Goal: Task Accomplishment & Management: Complete application form

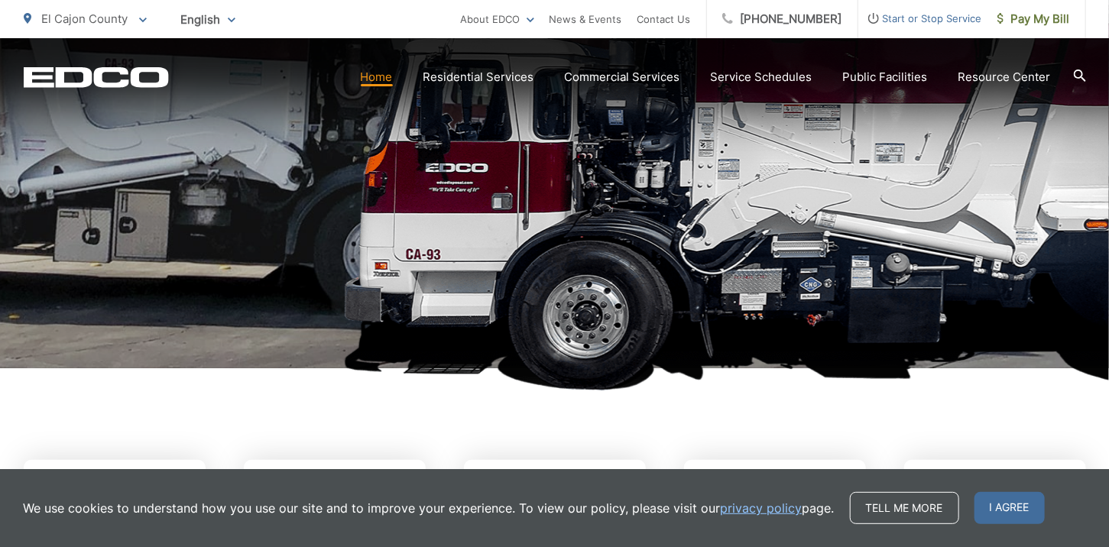
scroll to position [305, 0]
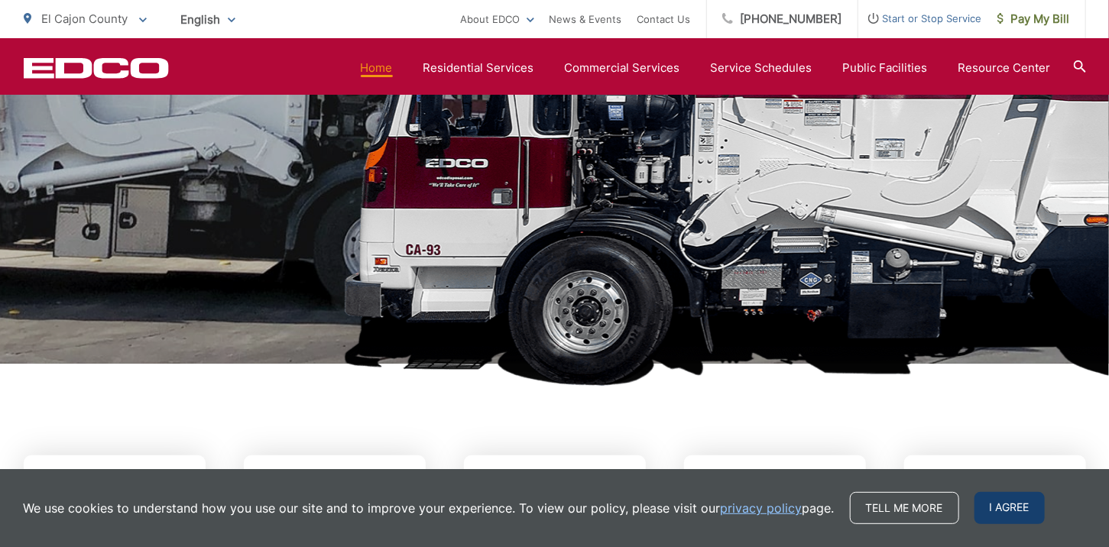
drag, startPoint x: 995, startPoint y: 507, endPoint x: 909, endPoint y: 492, distance: 86.9
click at [994, 504] on span "I agree" at bounding box center [1009, 508] width 70 height 32
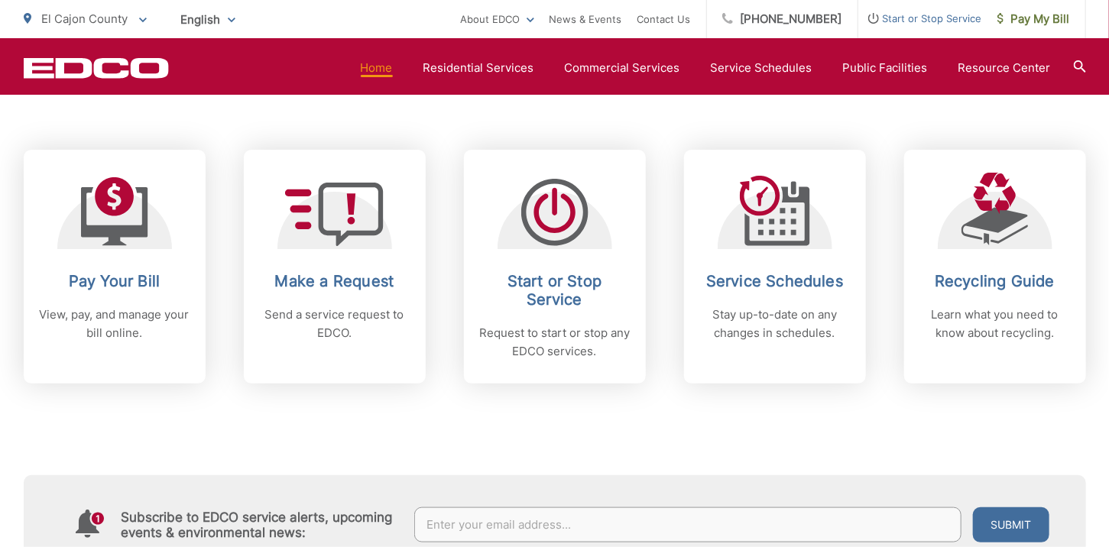
scroll to position [381, 0]
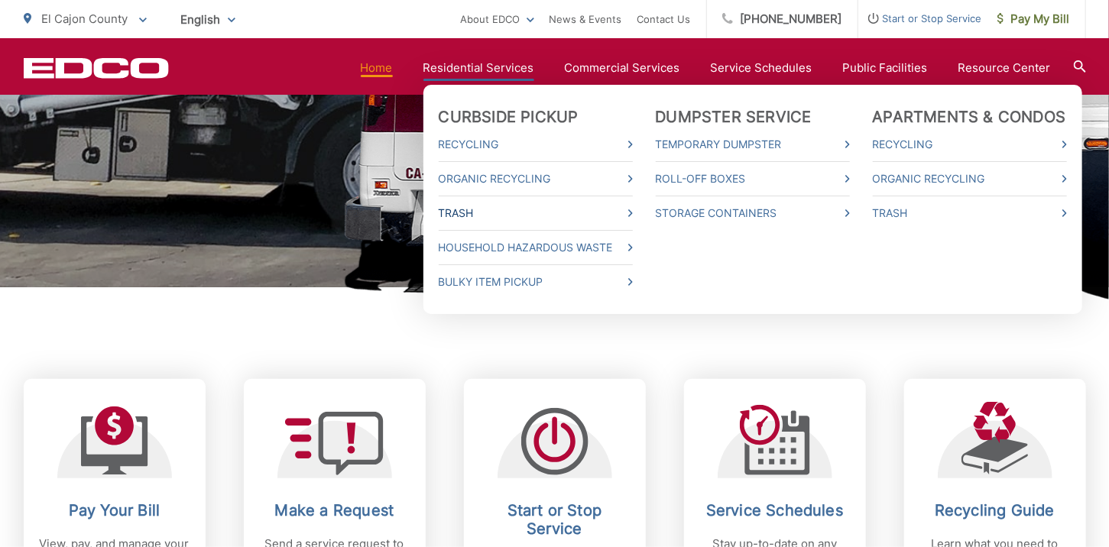
click at [472, 212] on link "Trash" at bounding box center [536, 213] width 194 height 18
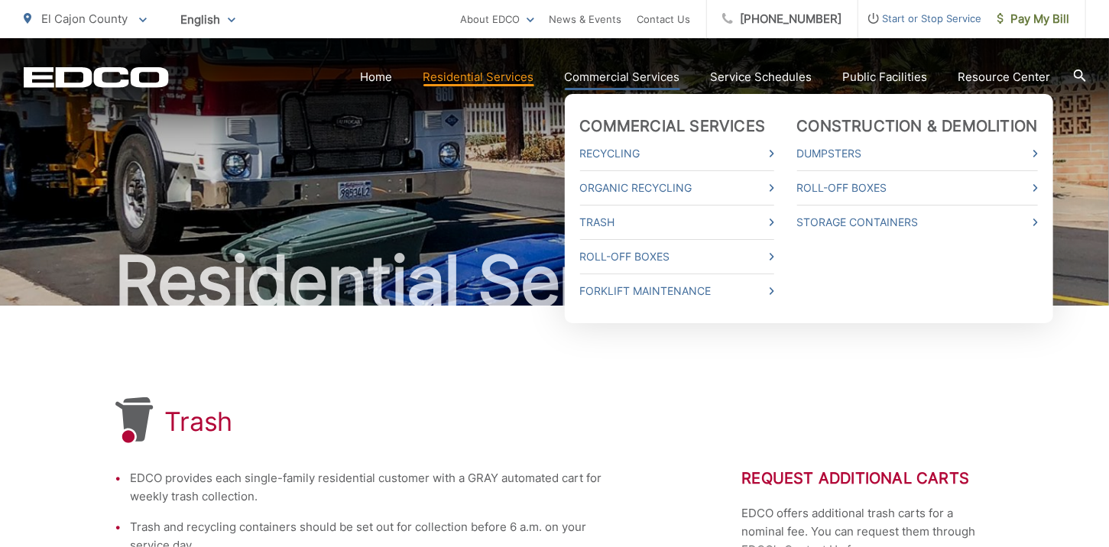
click at [628, 76] on link "Commercial Services" at bounding box center [622, 77] width 115 height 18
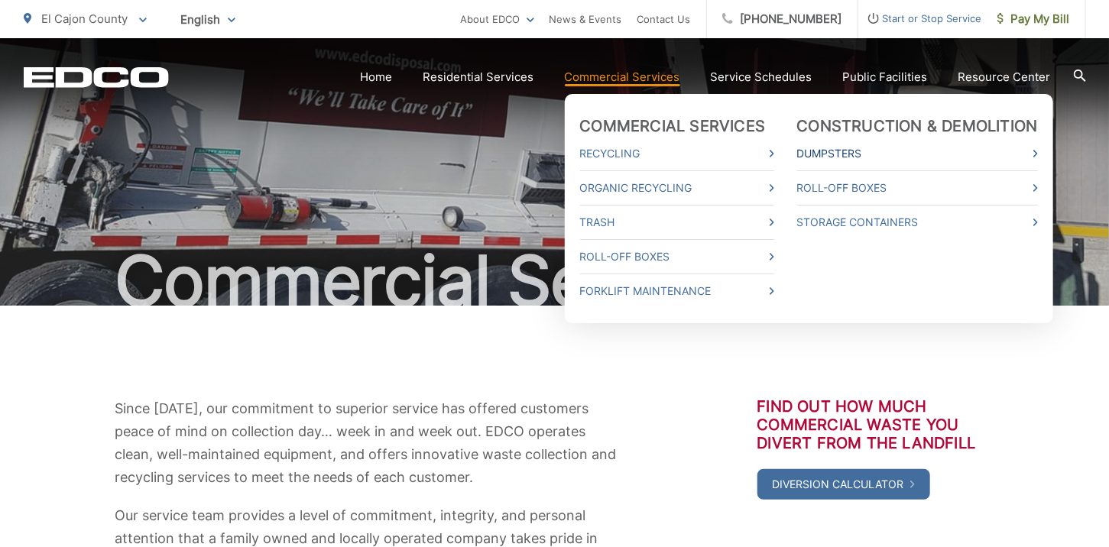
click at [828, 151] on link "Dumpsters" at bounding box center [917, 153] width 241 height 18
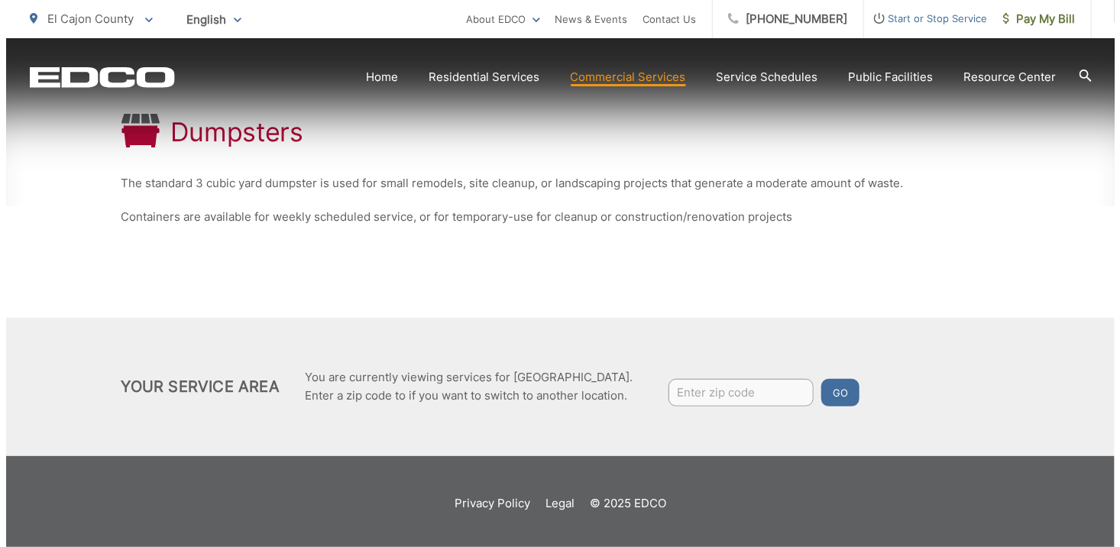
scroll to position [287, 0]
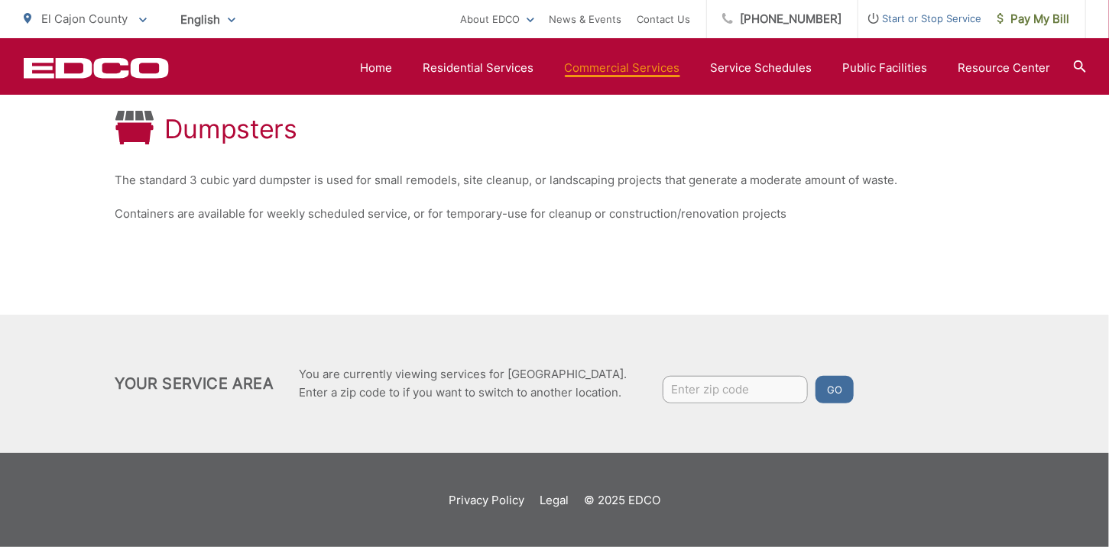
click at [709, 381] on input "Enter zip code" at bounding box center [735, 390] width 145 height 28
type input "92021"
click at [840, 384] on button "Go" at bounding box center [834, 390] width 38 height 28
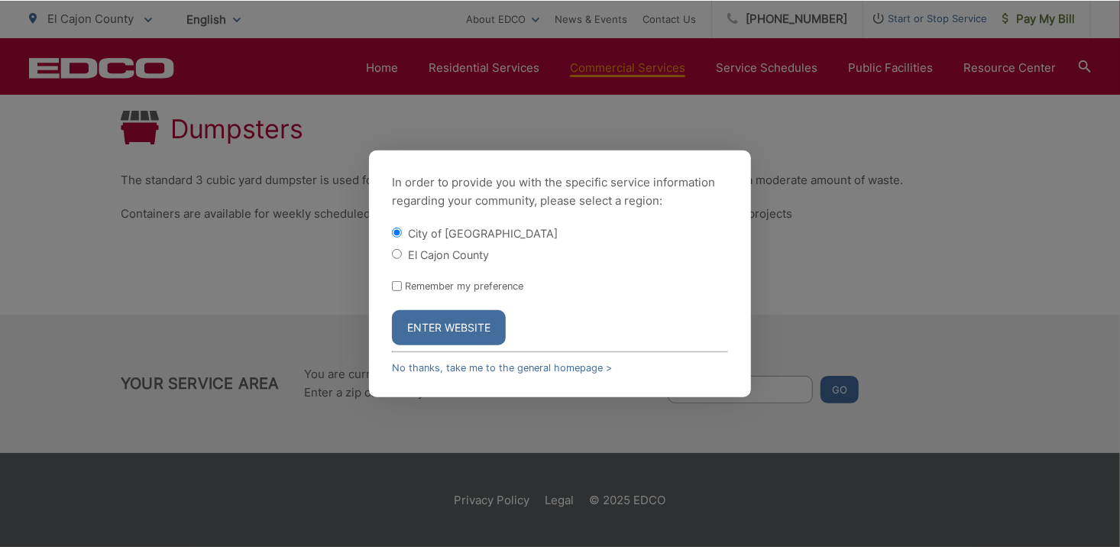
click at [398, 255] on input "El Cajon County" at bounding box center [397, 254] width 10 height 10
radio input "true"
click at [430, 326] on button "Enter Website" at bounding box center [449, 327] width 114 height 35
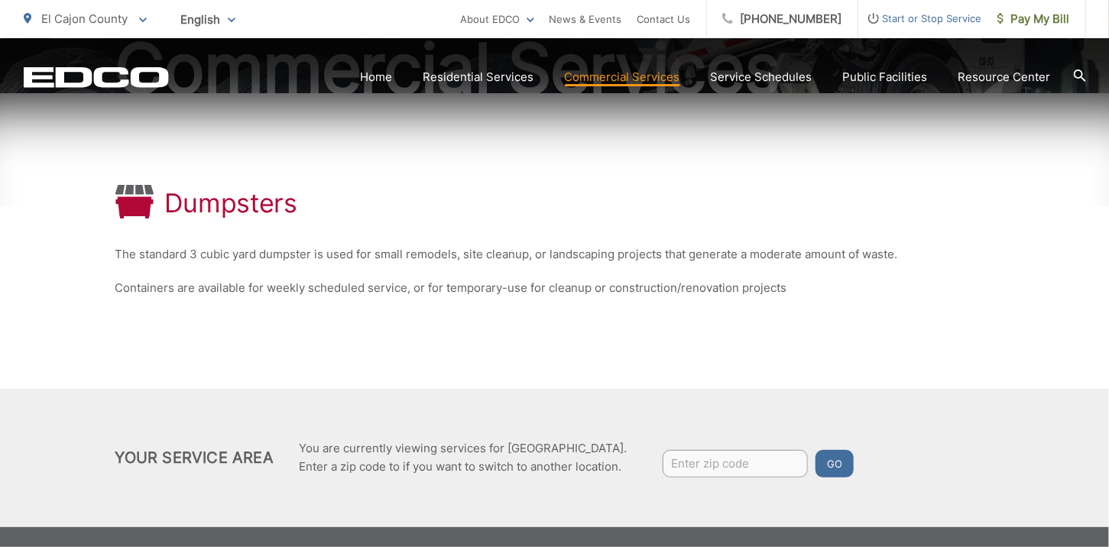
scroll to position [229, 0]
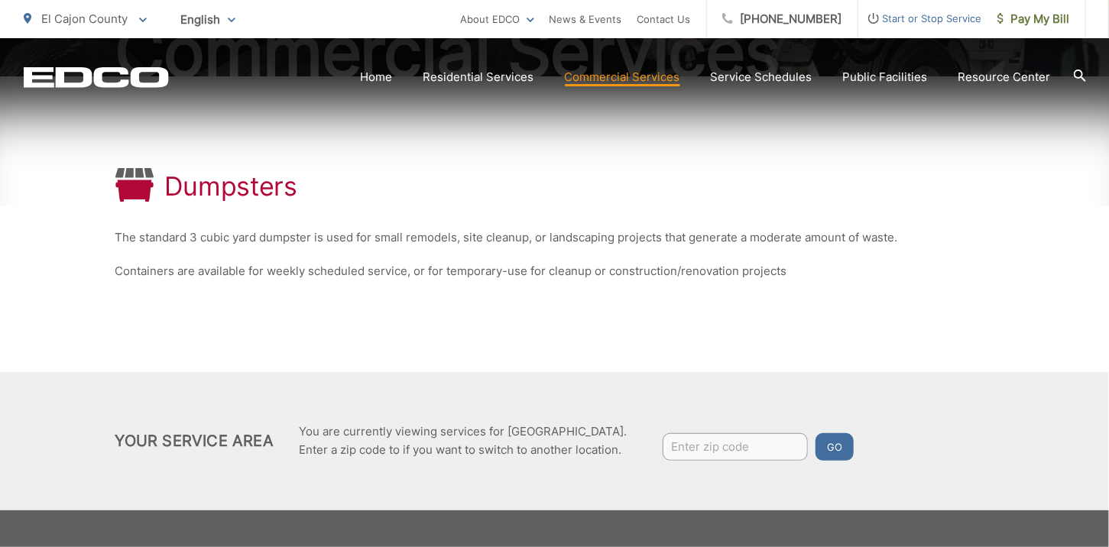
click at [700, 443] on input "Enter zip code" at bounding box center [735, 447] width 145 height 28
click at [819, 443] on button "Go" at bounding box center [834, 447] width 38 height 28
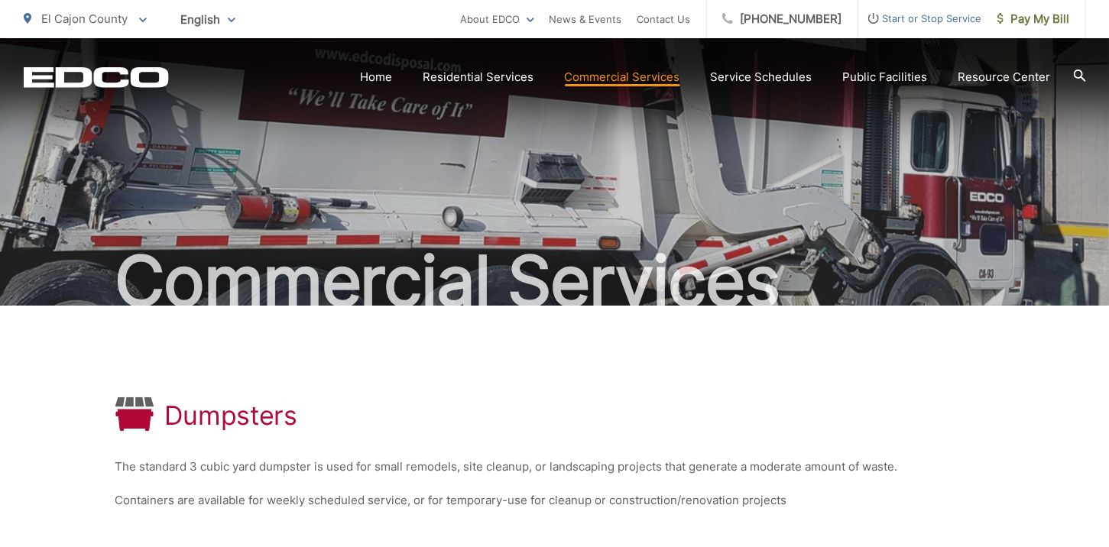
click at [248, 425] on h1 "Dumpsters" at bounding box center [231, 415] width 132 height 31
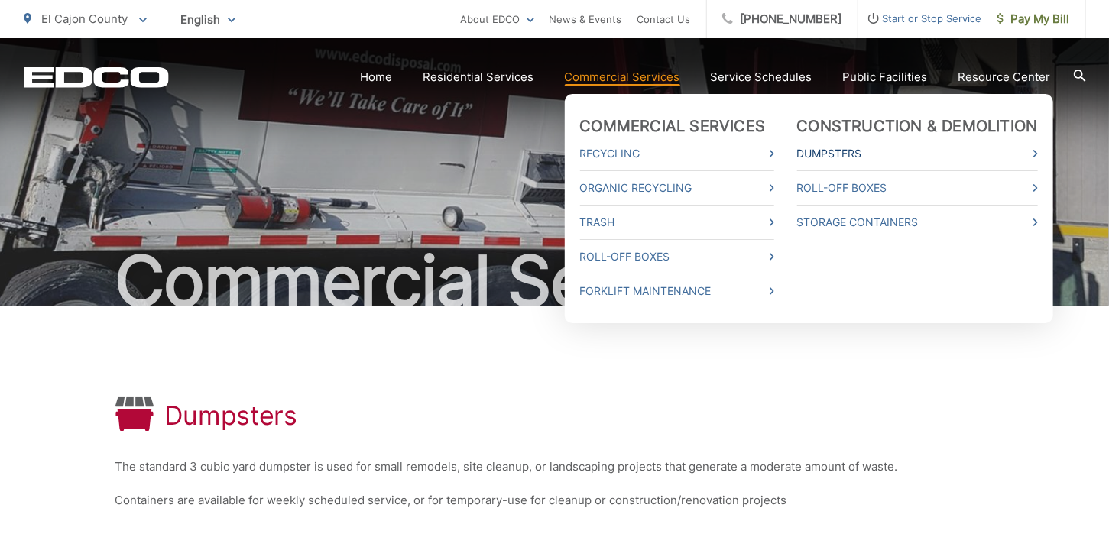
click at [818, 156] on link "Dumpsters" at bounding box center [917, 153] width 241 height 18
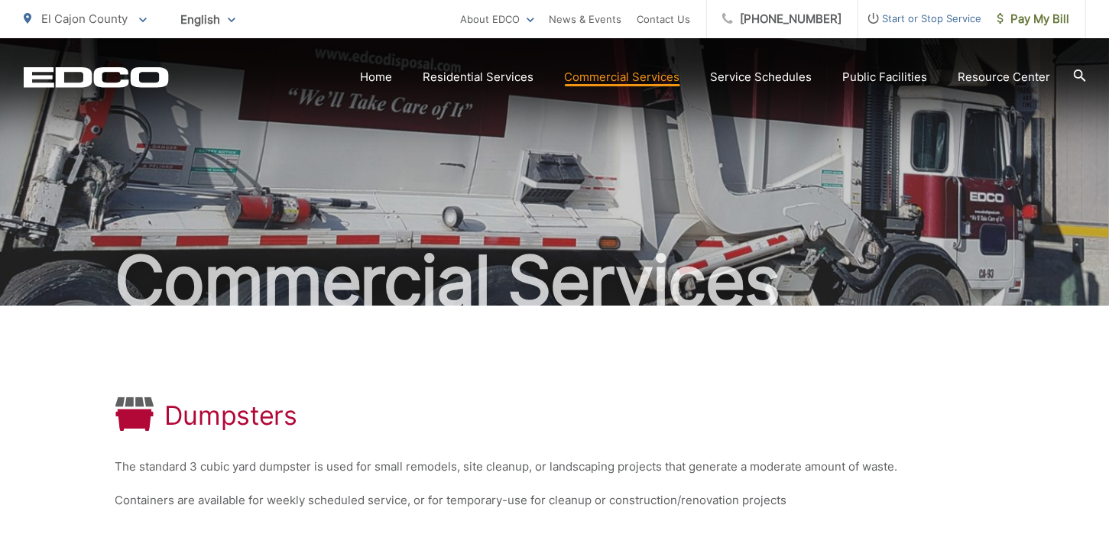
click at [196, 409] on h1 "Dumpsters" at bounding box center [231, 415] width 132 height 31
click at [763, 78] on link "Service Schedules" at bounding box center [762, 77] width 102 height 18
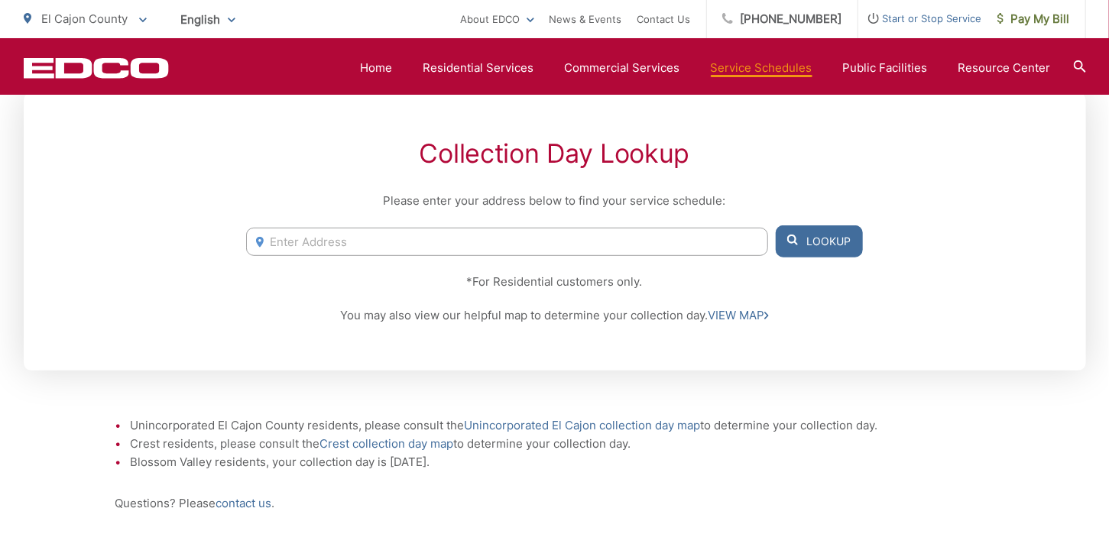
scroll to position [152, 0]
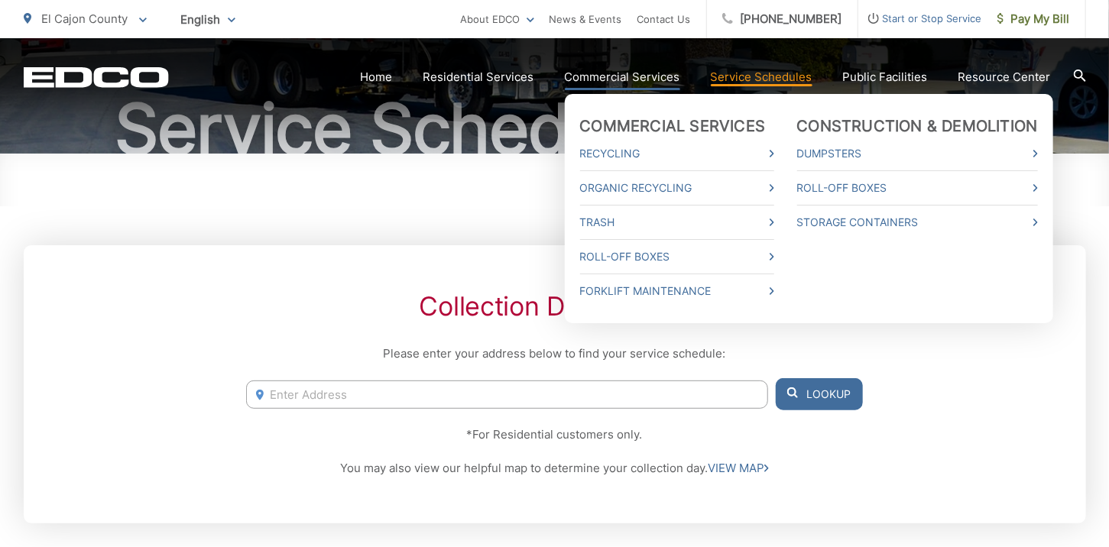
click at [626, 79] on link "Commercial Services" at bounding box center [622, 77] width 115 height 18
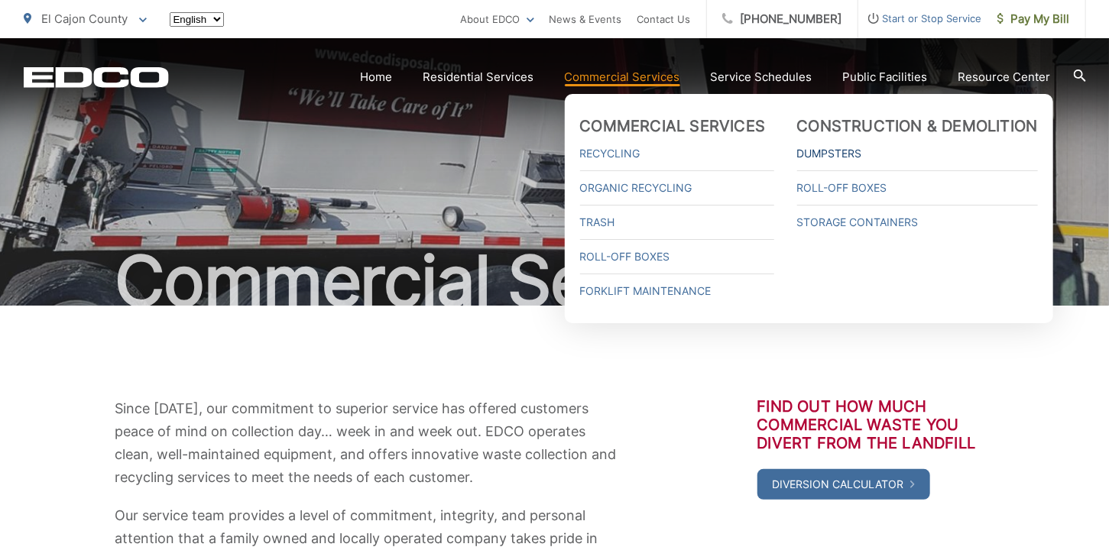
click at [847, 148] on link "Dumpsters" at bounding box center [917, 153] width 241 height 18
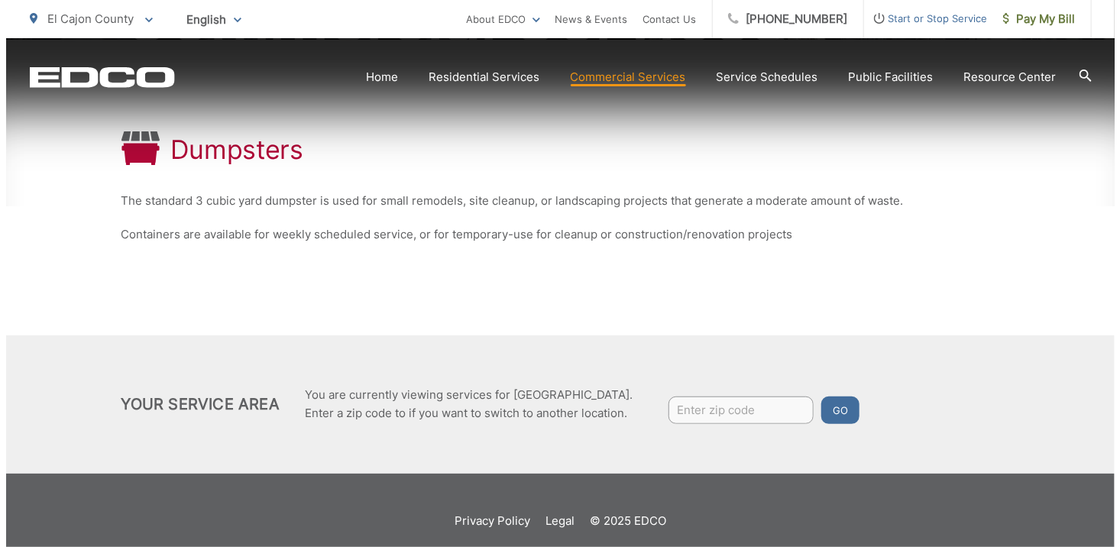
scroll to position [287, 0]
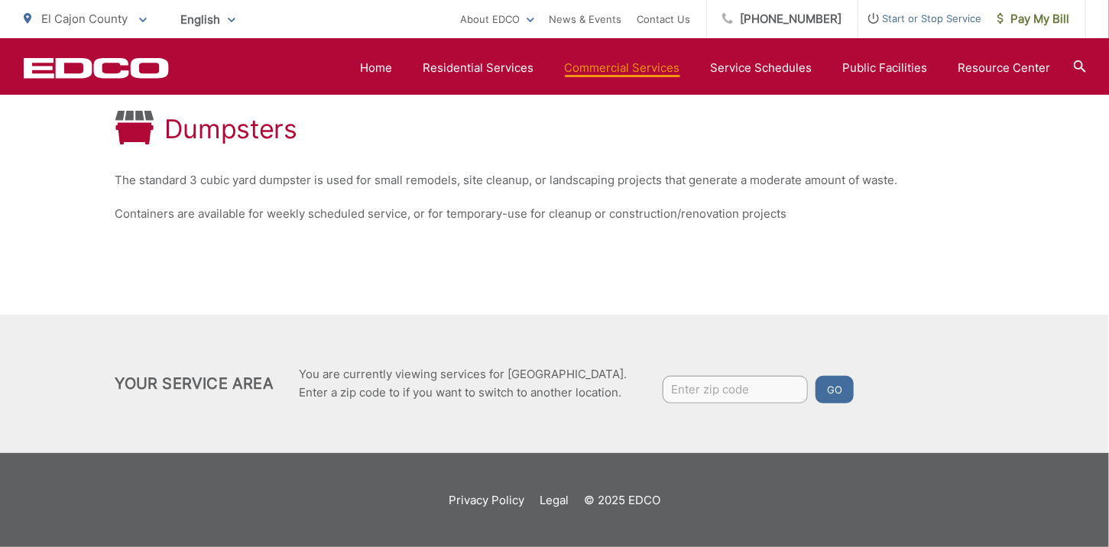
click at [915, 17] on span "Start or Stop Service" at bounding box center [920, 18] width 124 height 18
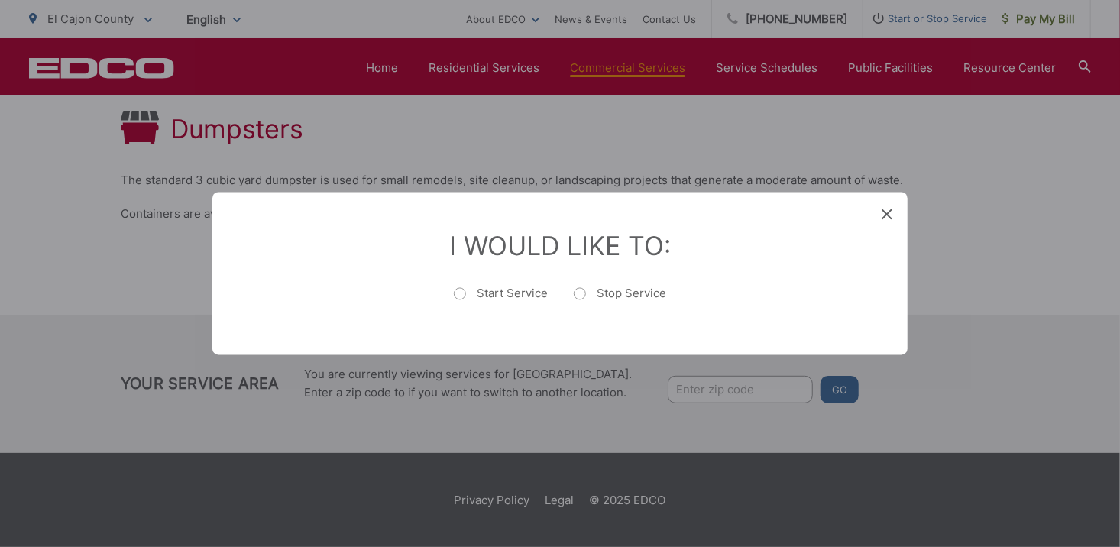
click at [461, 291] on label "Start Service" at bounding box center [501, 302] width 94 height 31
radio input "true"
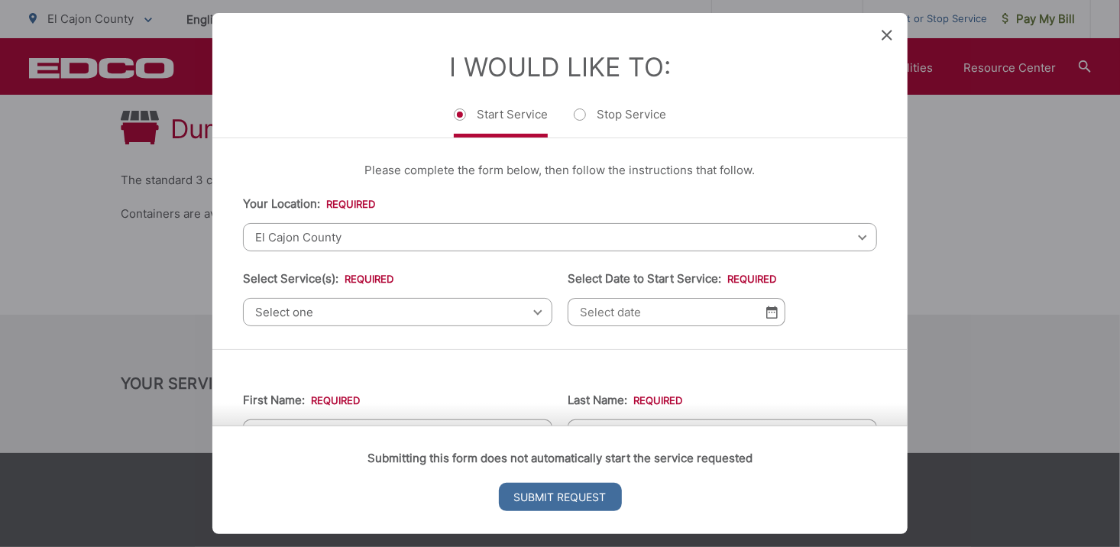
click at [353, 306] on span "Select one" at bounding box center [397, 312] width 309 height 28
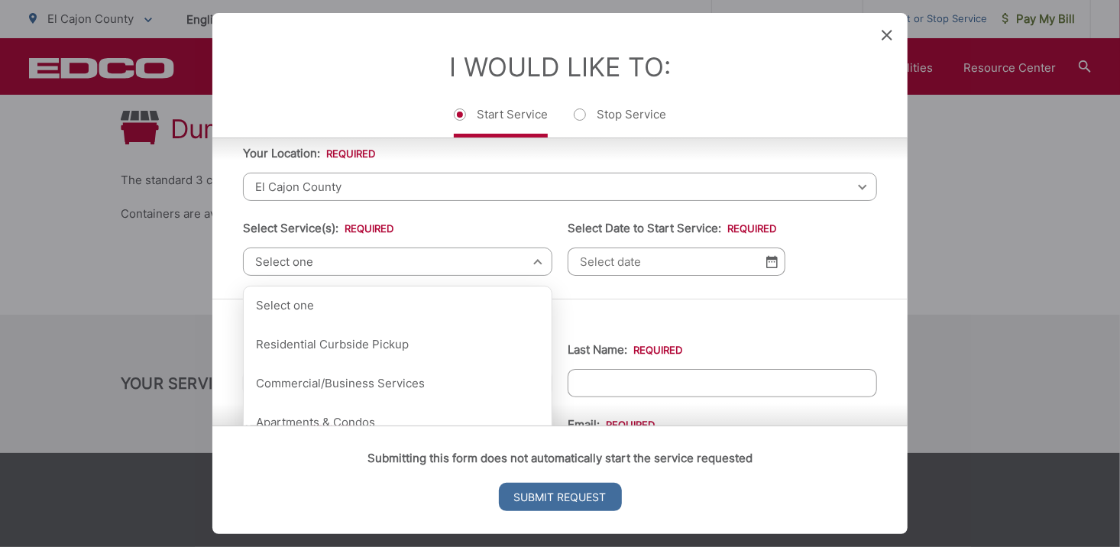
scroll to position [76, 0]
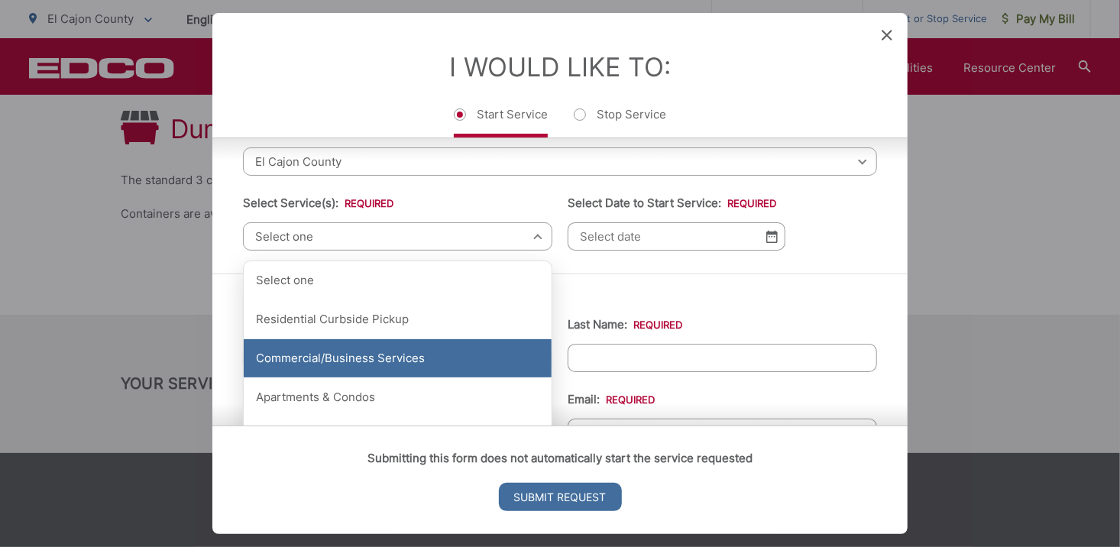
click at [350, 353] on div "Commercial/Business Services" at bounding box center [398, 358] width 308 height 38
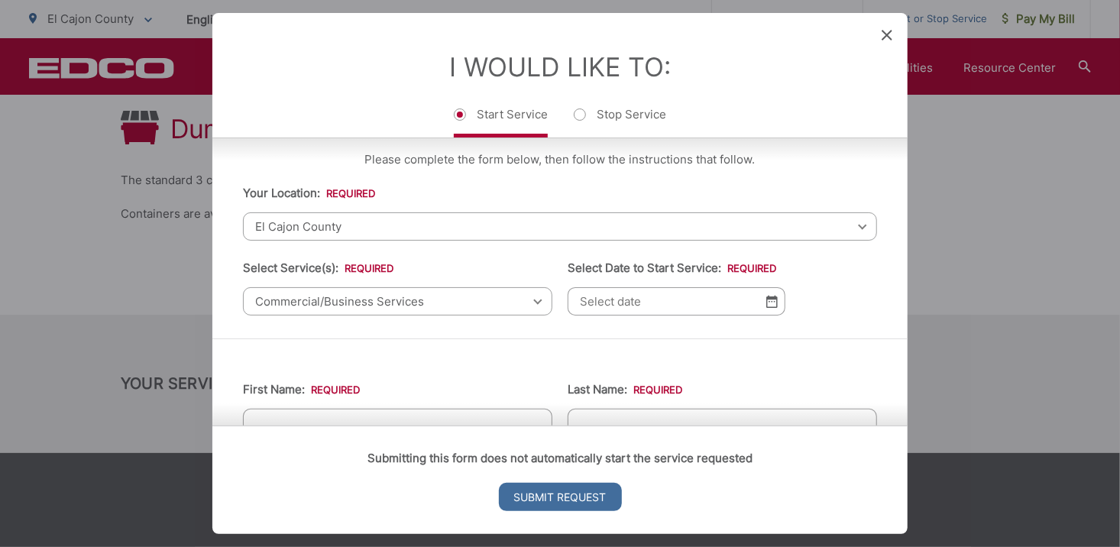
scroll to position [0, 0]
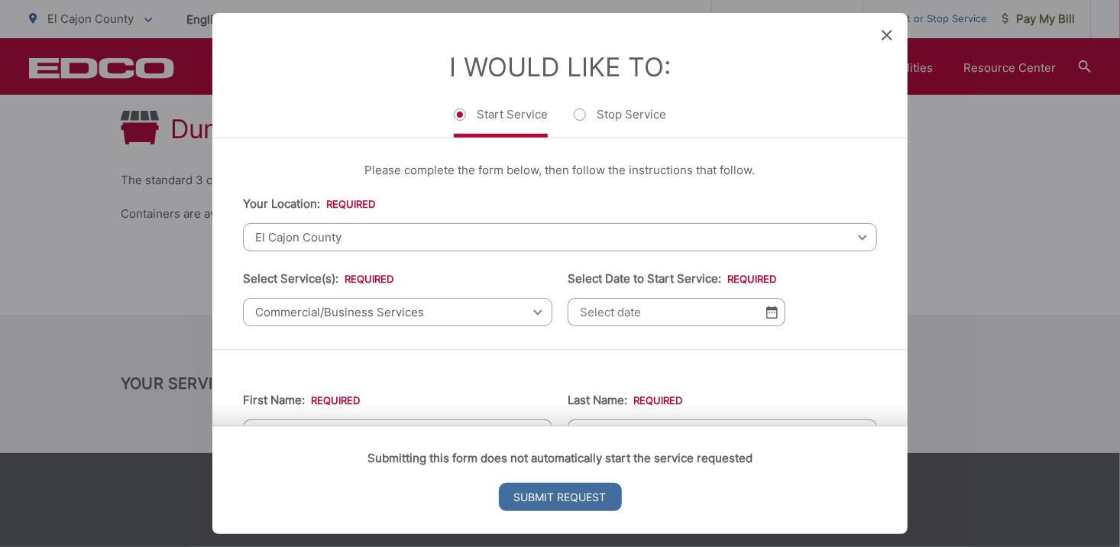
click at [672, 311] on input "Select Date to Start Service: *" at bounding box center [677, 312] width 218 height 28
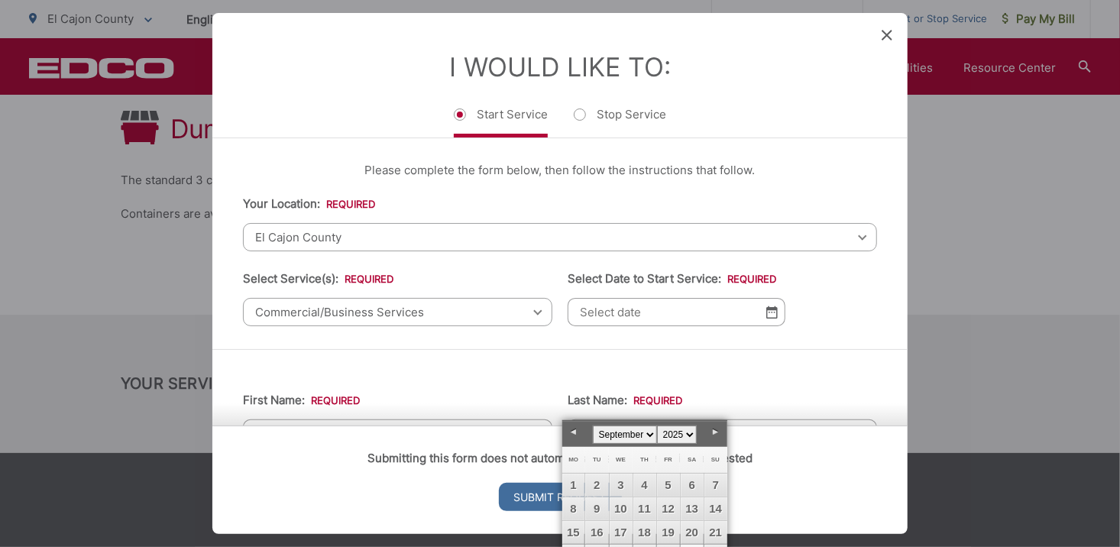
click at [650, 431] on select "January February March April May June July August September October November De…" at bounding box center [625, 435] width 64 height 18
click at [623, 484] on link "1" at bounding box center [621, 485] width 23 height 23
type input "10/01/2025"
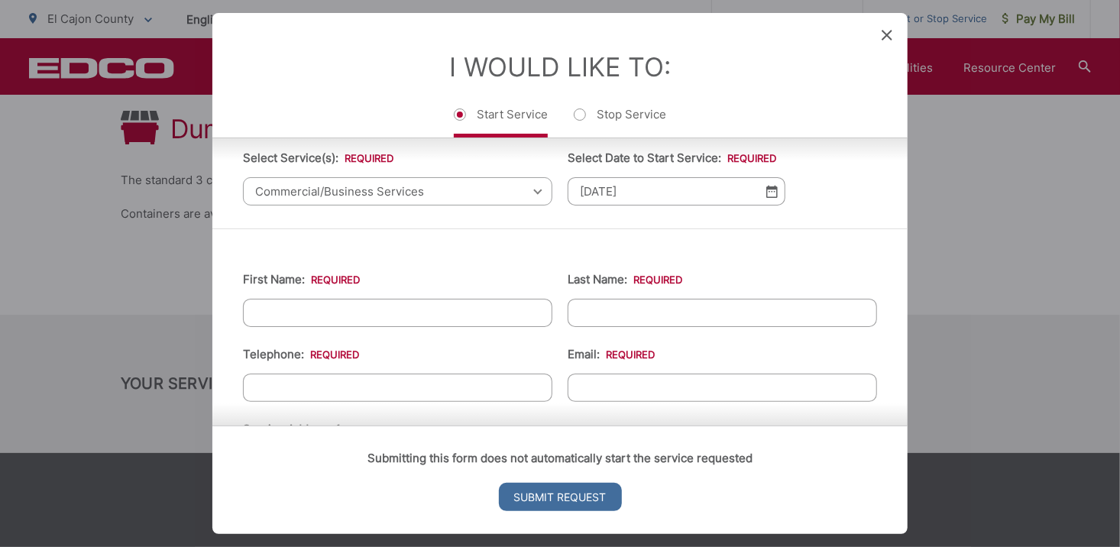
scroll to position [152, 0]
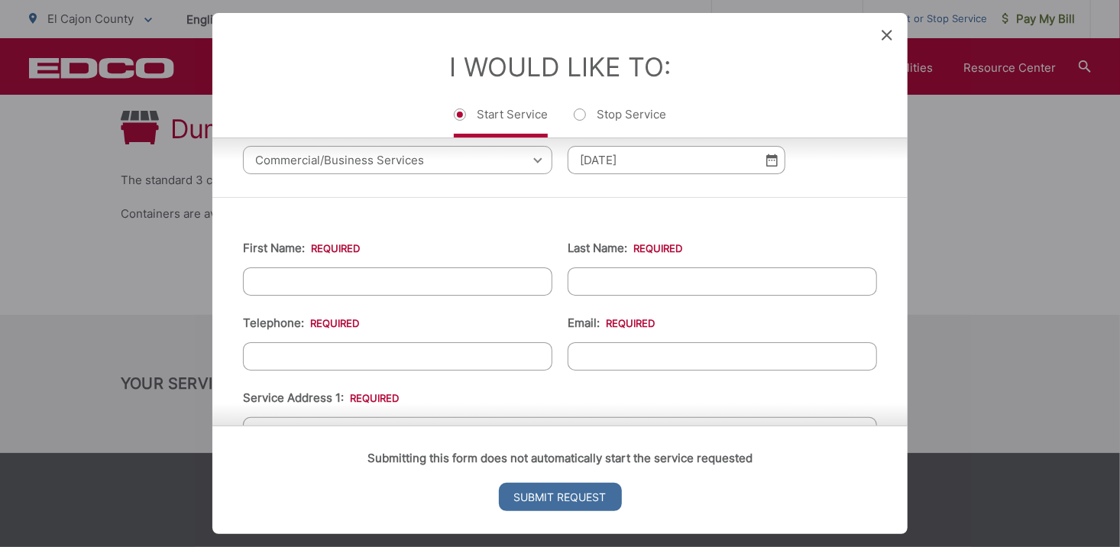
click at [325, 286] on input "First Name: *" at bounding box center [397, 281] width 309 height 28
type input "JAMES"
type input "TONER"
type input "6199917478"
type input "1199 Mountain Top Drive"
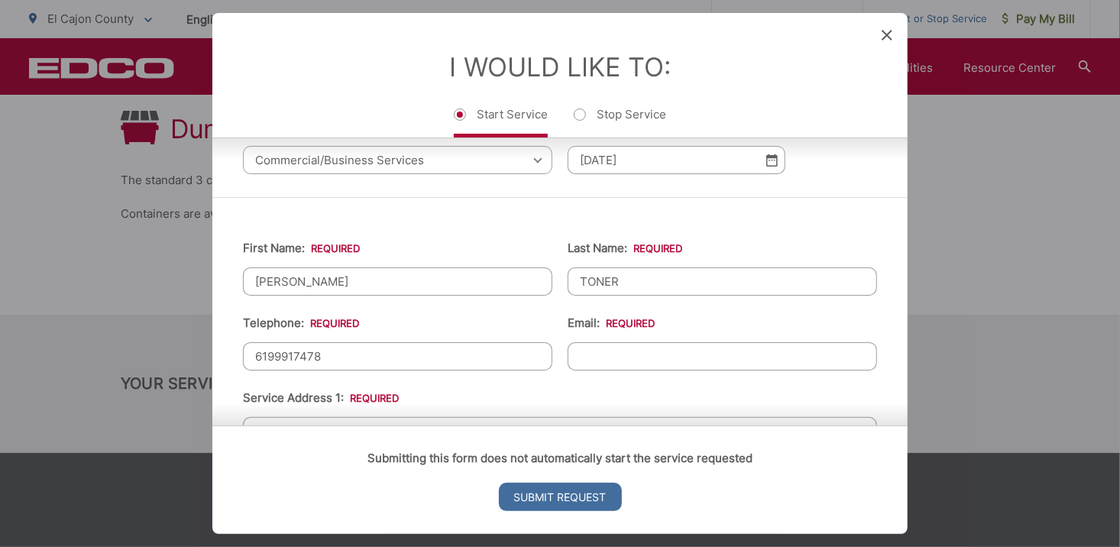
type input "El Cajon"
type input "92021"
type input "1199 Mountain Top Drive"
type input "(619) 991-7478"
click at [597, 355] on input "Email: *" at bounding box center [722, 356] width 309 height 28
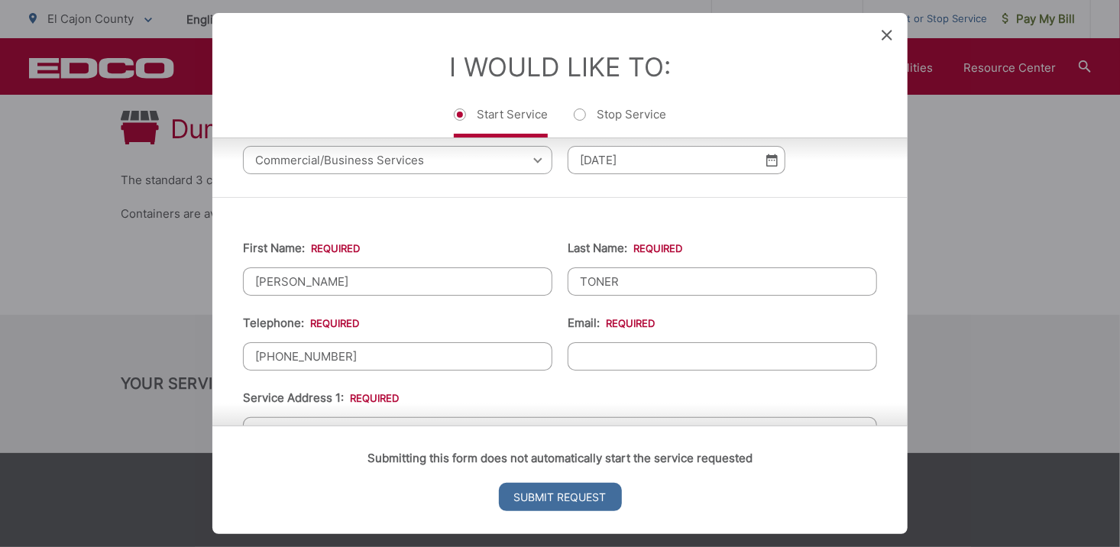
type input "taxpower@aol.com"
type input "(619) 991-7478"
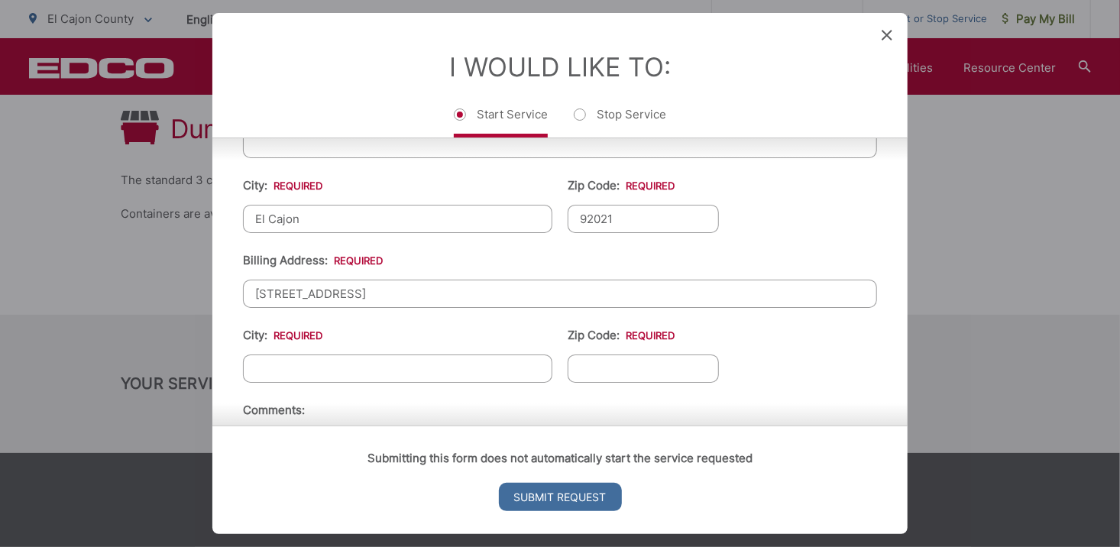
scroll to position [534, 0]
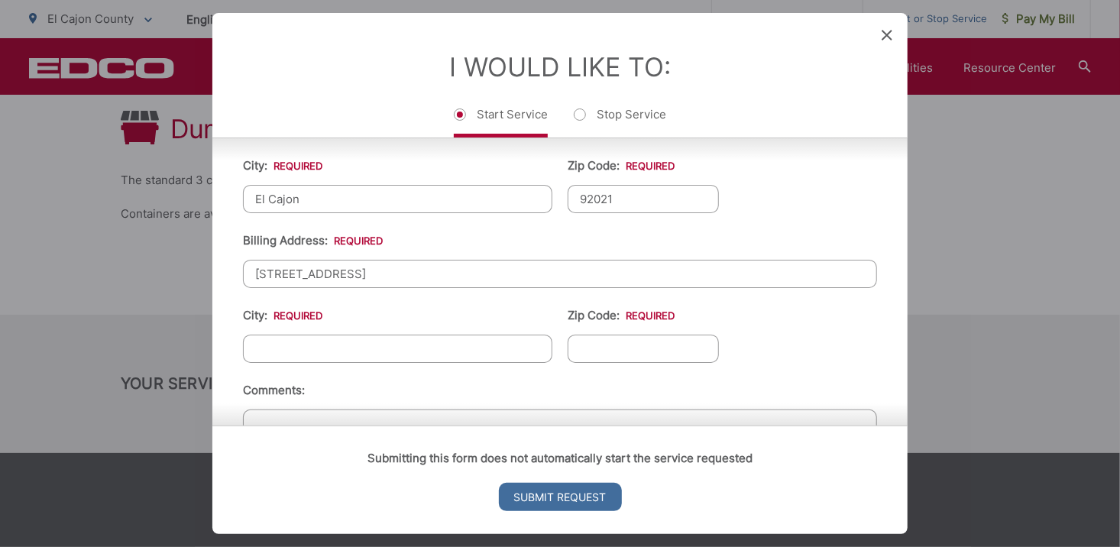
click at [331, 338] on input "City: *" at bounding box center [397, 349] width 309 height 28
type input "El Cajon"
type input "92021"
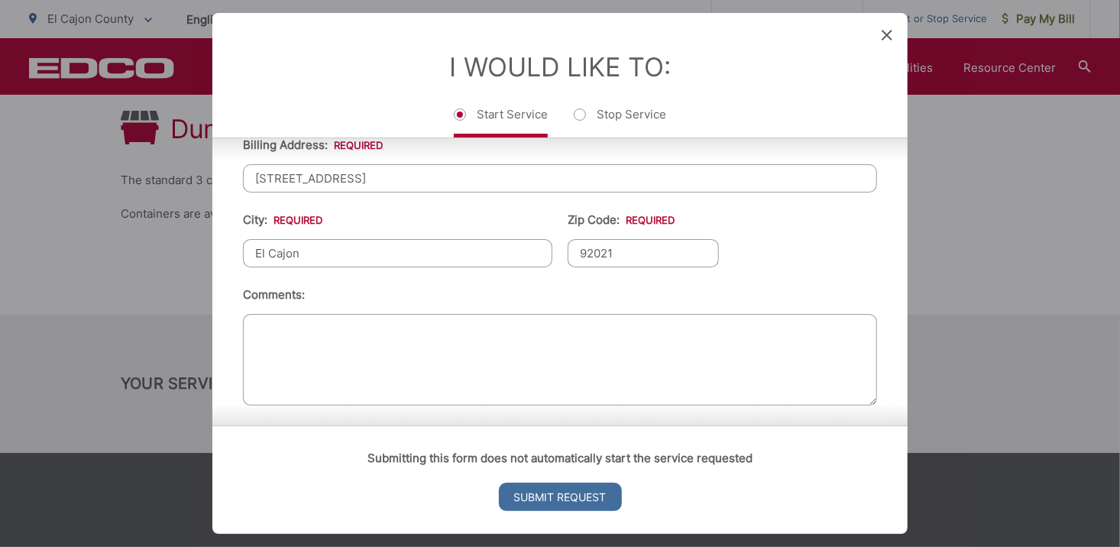
scroll to position [639, 0]
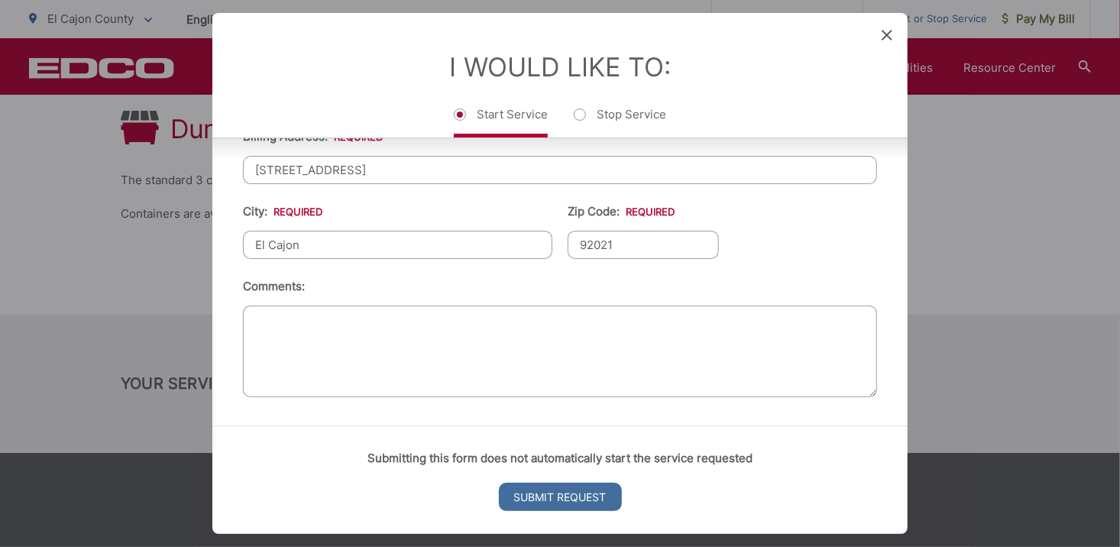
click at [381, 323] on textarea "Comments:" at bounding box center [560, 352] width 634 height 92
type textarea "need a 3 yard bin"
click at [559, 497] on input "Submit Request" at bounding box center [560, 497] width 123 height 28
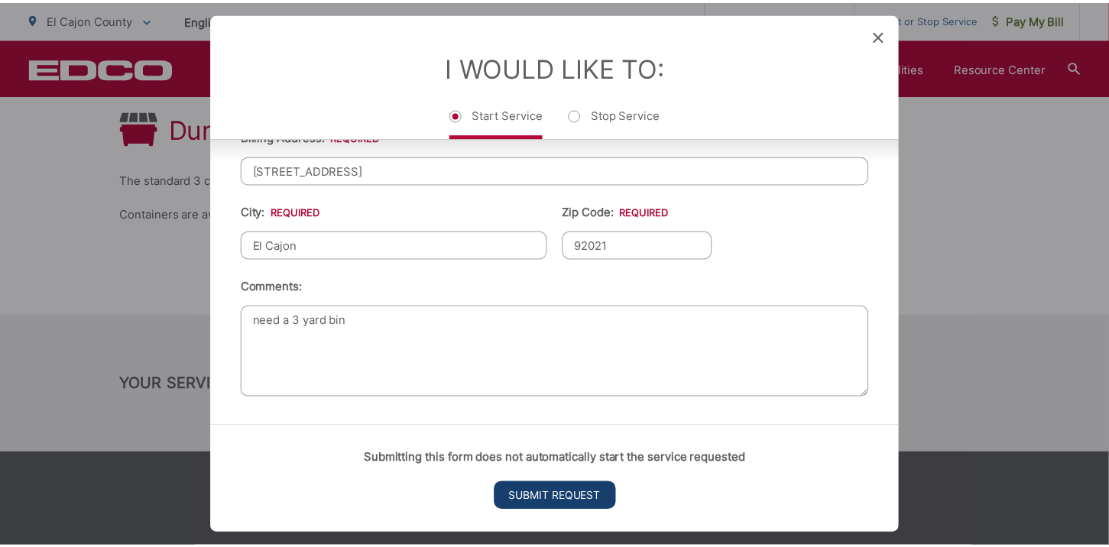
scroll to position [0, 0]
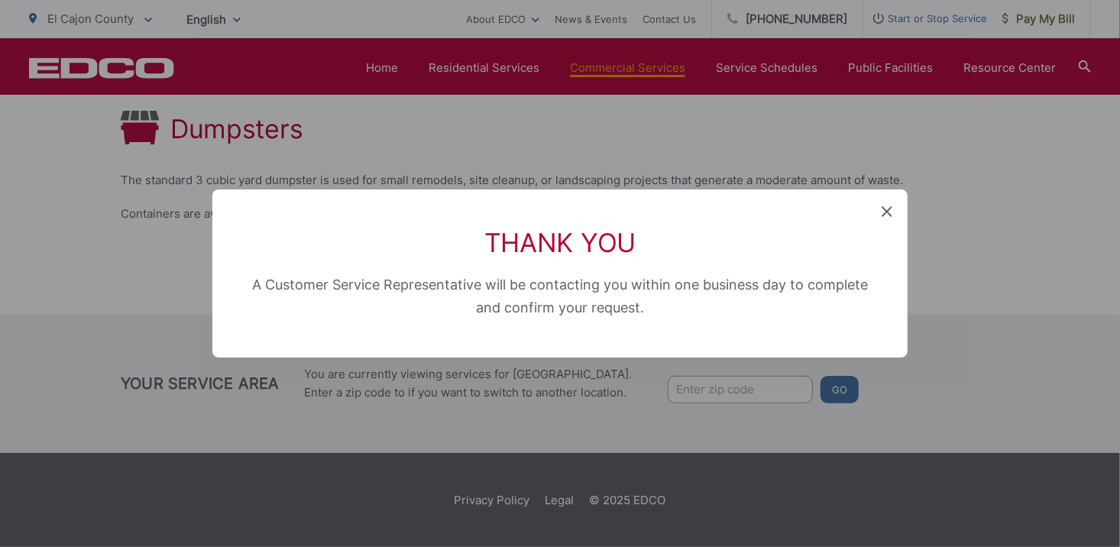
click at [884, 206] on icon at bounding box center [887, 211] width 11 height 11
